Goal: Information Seeking & Learning: Learn about a topic

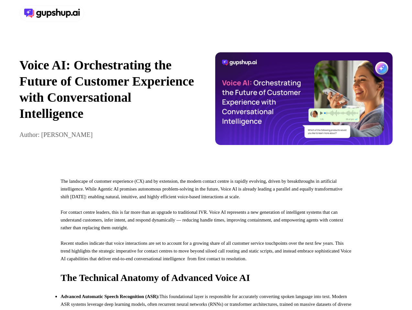
click at [206, 13] on div at bounding box center [206, 13] width 412 height 27
click at [111, 13] on div at bounding box center [111, 13] width 184 height 16
click at [206, 102] on div "Voice AI: Orchestrating the Future of Customer Experience with Conversational I…" at bounding box center [206, 99] width 412 height 145
click at [108, 102] on p "Voice AI: Orchestrating the Future of Customer Experience with Conversational I…" at bounding box center [108, 89] width 178 height 65
click at [304, 102] on img at bounding box center [304, 98] width 178 height 93
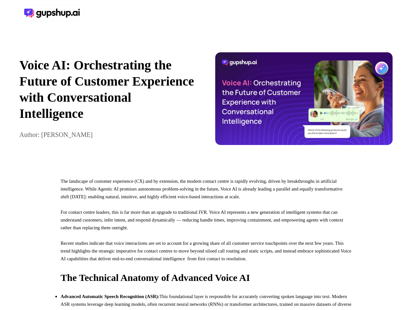
click at [206, 240] on p "For contact centre leaders, this is far more than an upgrade to traditional IVR…" at bounding box center [205, 224] width 290 height 31
